Goal: Information Seeking & Learning: Learn about a topic

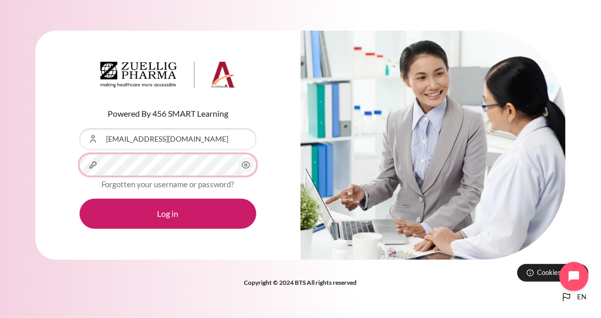
click at [79, 199] on button "Log in" at bounding box center [167, 214] width 177 height 30
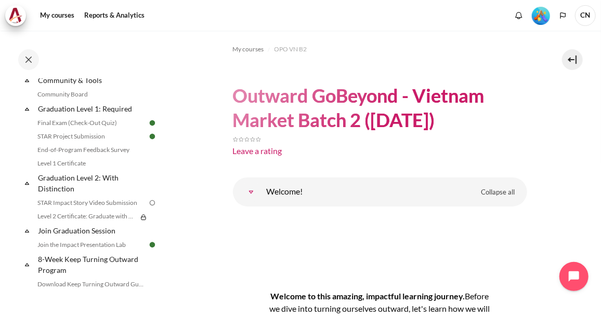
scroll to position [1122, 0]
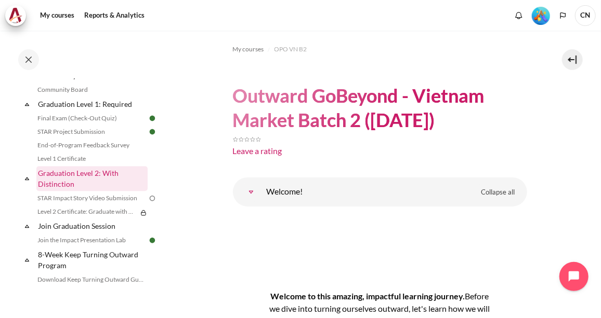
click at [69, 180] on link "Graduation Level 2: With Distinction" at bounding box center [91, 178] width 111 height 25
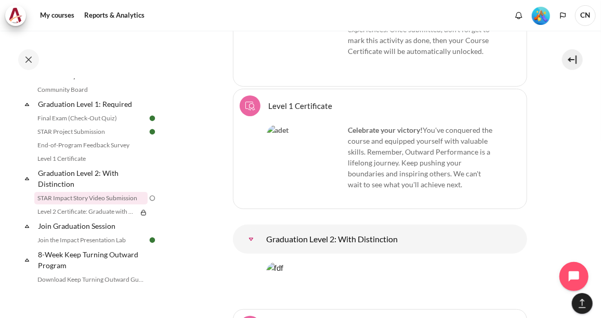
drag, startPoint x: 416, startPoint y: 176, endPoint x: 336, endPoint y: 180, distance: 80.7
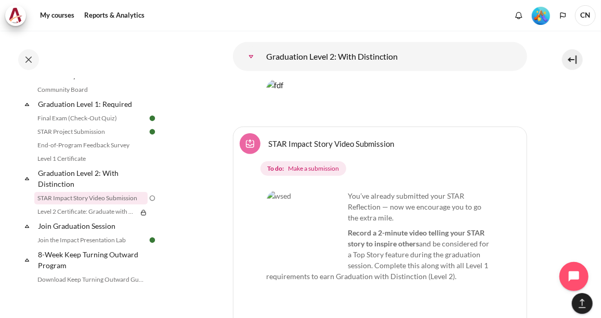
scroll to position [15126, 0]
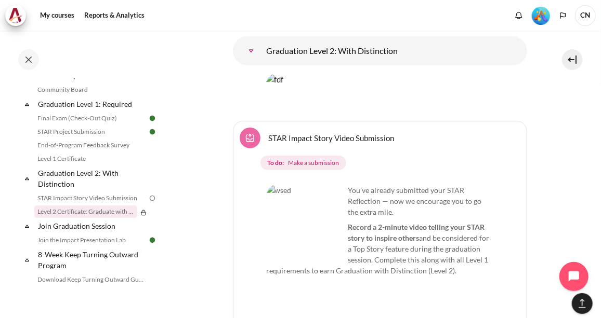
drag, startPoint x: 269, startPoint y: 203, endPoint x: 481, endPoint y: 238, distance: 214.9
drag, startPoint x: 481, startPoint y: 238, endPoint x: 550, endPoint y: 218, distance: 72.6
click at [513, 205] on div "Select activity STAR Impact Story Video Submission STAR Impact Story Video Subm…" at bounding box center [380, 298] width 294 height 354
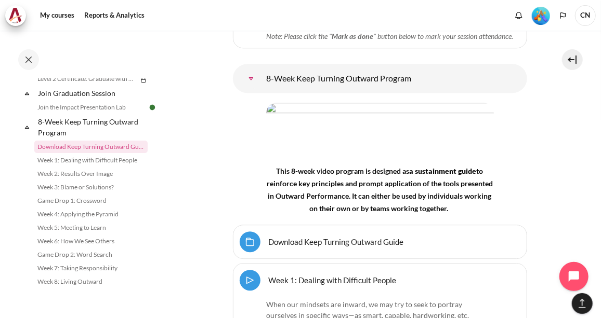
scroll to position [16023, 0]
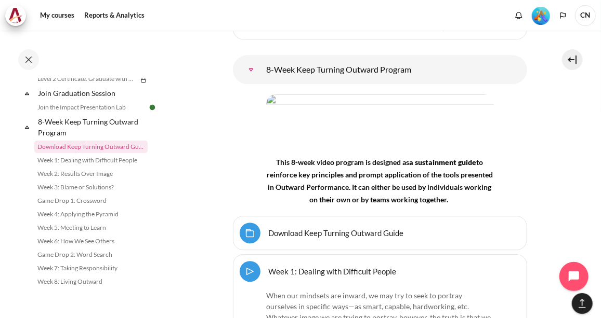
click at [269, 267] on link "Week 1: Dealing with Difficult People Video Time" at bounding box center [333, 272] width 128 height 10
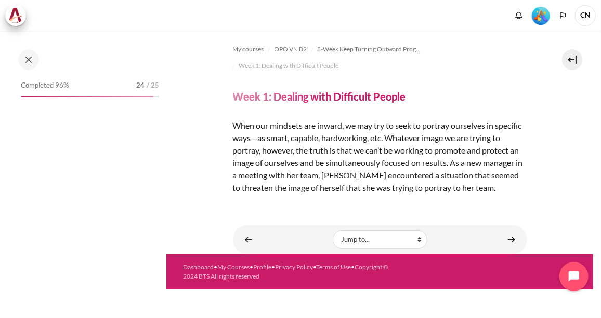
scroll to position [1240, 0]
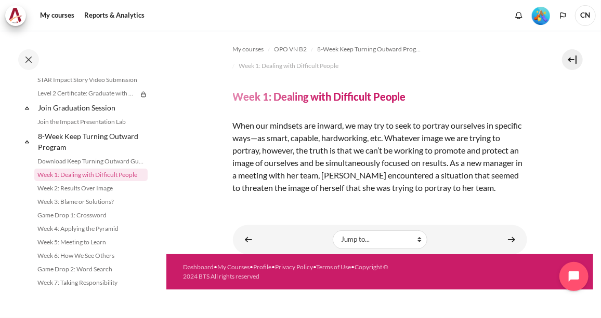
click at [486, 174] on p "When our mindsets are inward, we may try to seek to portray ourselves in specif…" at bounding box center [380, 156] width 294 height 75
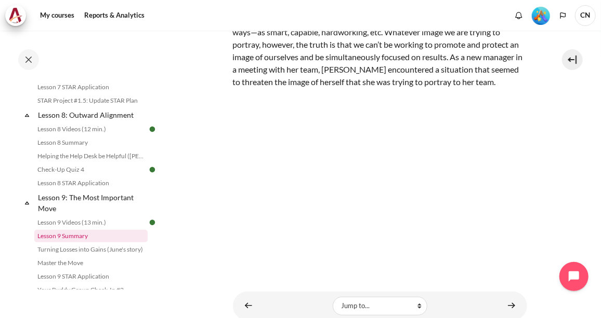
scroll to position [909, 0]
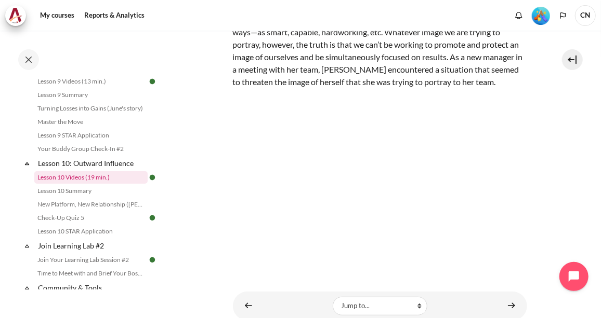
click at [97, 184] on link "Lesson 10 Videos (19 min.)" at bounding box center [90, 177] width 113 height 12
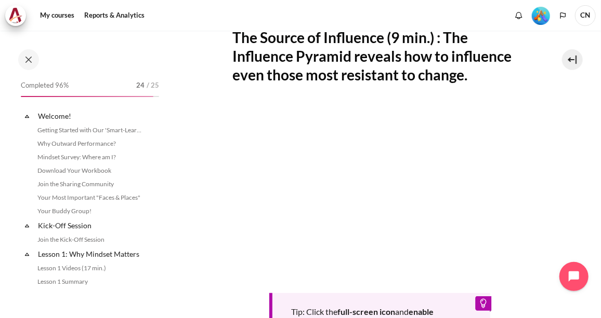
scroll to position [912, 0]
